Goal: Task Accomplishment & Management: Manage account settings

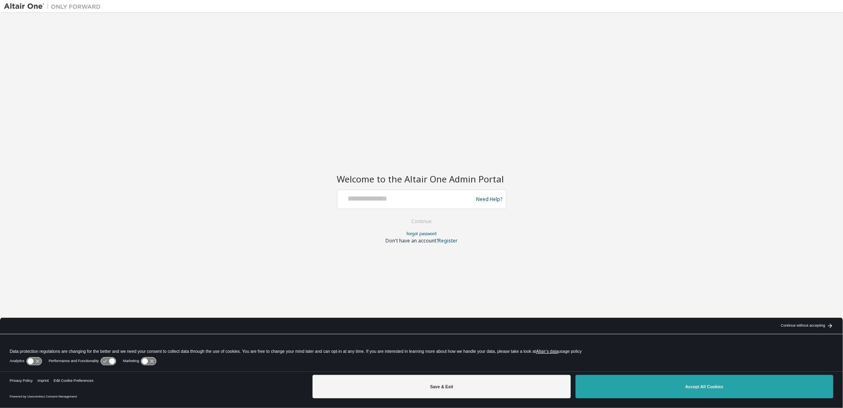
click at [630, 392] on button "Accept All Cookies" at bounding box center [705, 386] width 258 height 23
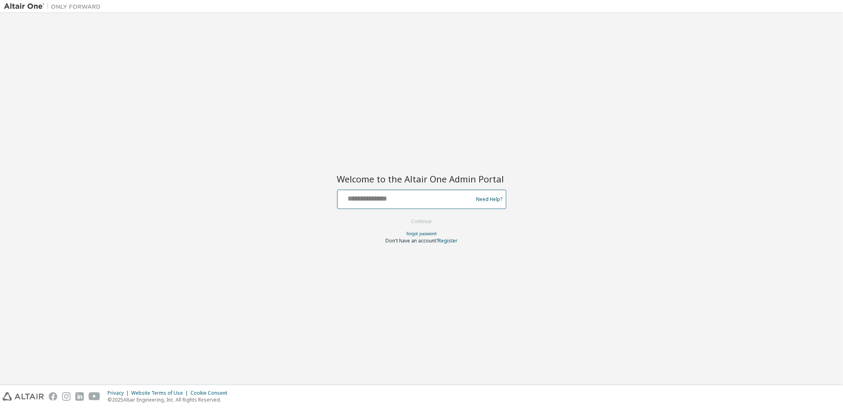
click at [394, 197] on input "text" at bounding box center [407, 198] width 132 height 12
type input "**********"
click at [423, 220] on button "Continue" at bounding box center [421, 222] width 37 height 12
